Goal: Task Accomplishment & Management: Use online tool/utility

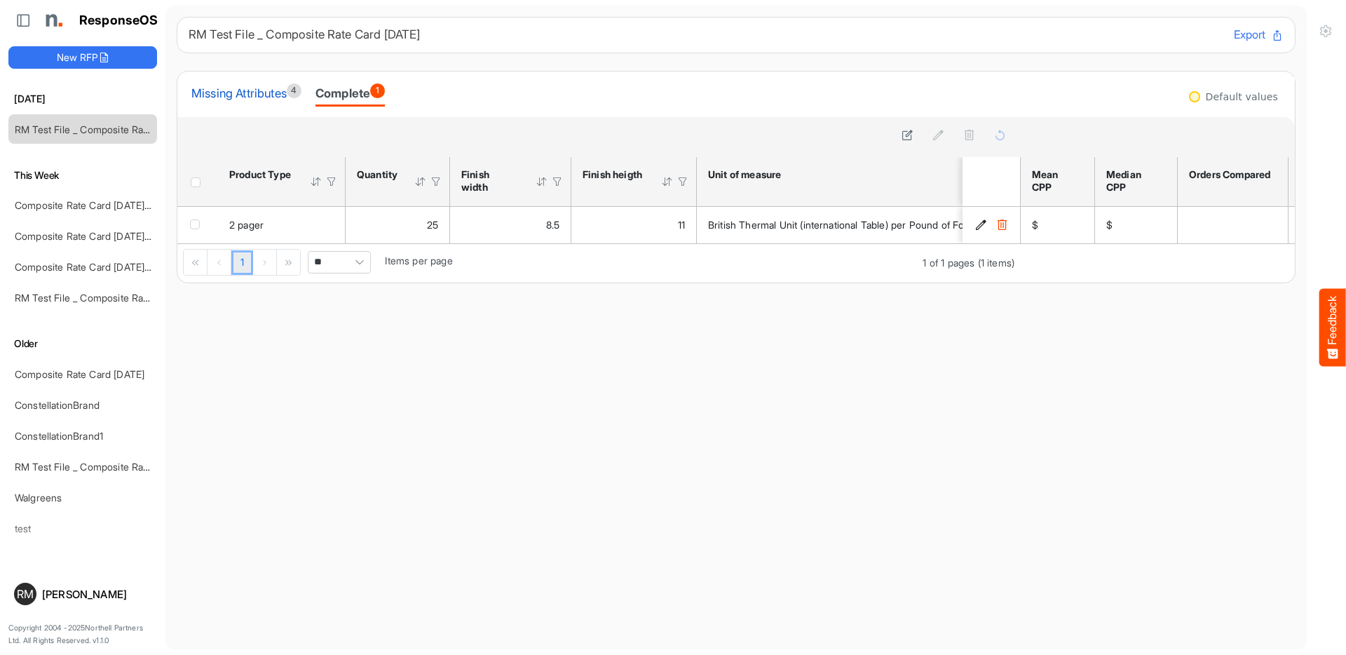
click at [247, 90] on div "Missing Attributes 4" at bounding box center [246, 93] width 110 height 20
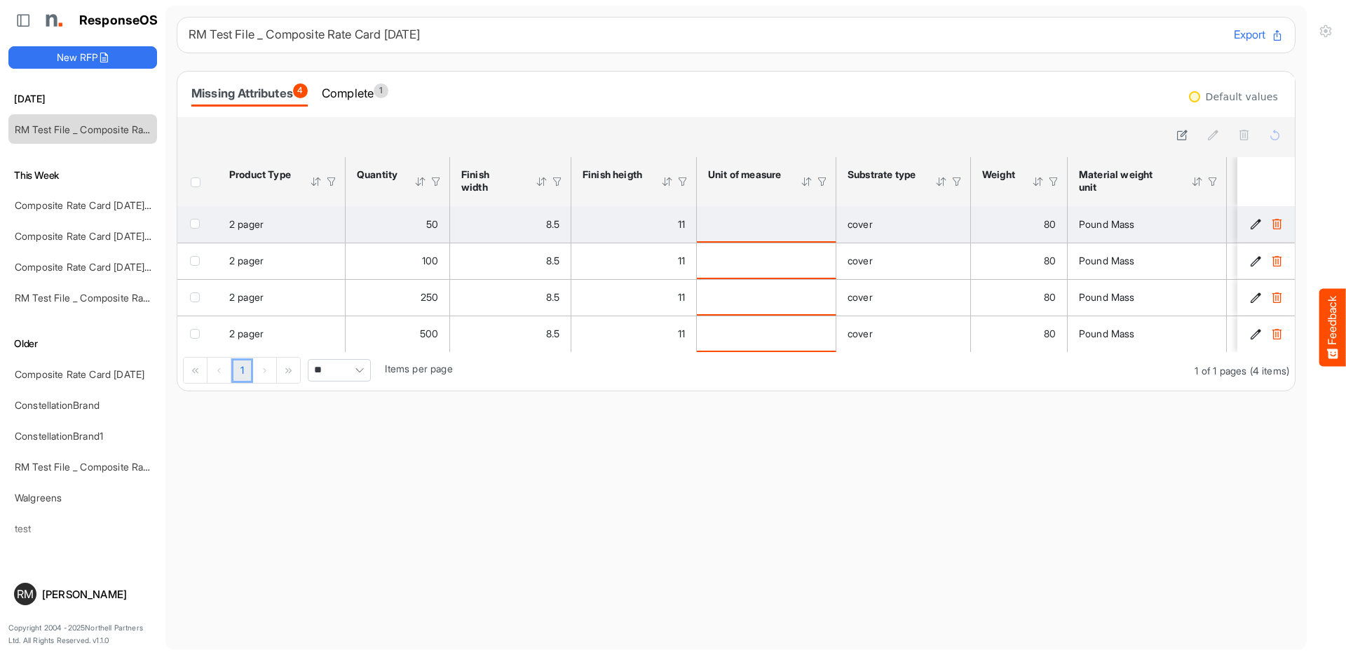
click at [750, 223] on div "is template cell Column Header httpsnorthellcomontologiesmapping-rulesmeasureme…" at bounding box center [766, 223] width 116 height 15
drag, startPoint x: 1245, startPoint y: 216, endPoint x: 1251, endPoint y: 220, distance: 7.6
click at [1246, 216] on td "3b678b44-55da-41c3-b623-07d37a623ffa is template cell Column Header" at bounding box center [1267, 224] width 60 height 36
click at [1252, 222] on icon "3b678b44-55da-41c3-b623-07d37a623ffa is template cell Column Header" at bounding box center [1256, 224] width 12 height 12
